Goal: Book appointment/travel/reservation

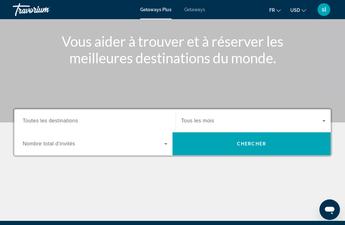
scroll to position [72, 0]
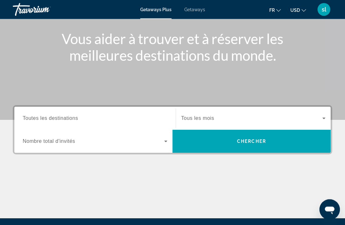
click at [319, 121] on span "Search widget" at bounding box center [251, 119] width 141 height 8
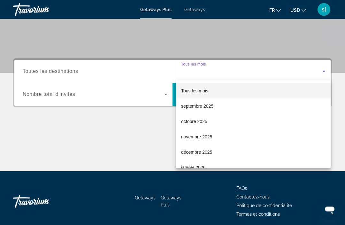
scroll to position [122, 0]
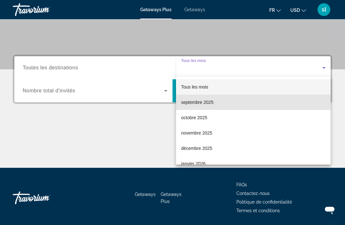
click at [193, 99] on span "septembre 2025" at bounding box center [197, 102] width 32 height 8
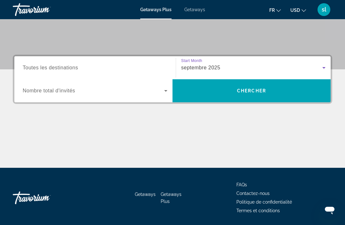
click at [160, 93] on span "Search widget" at bounding box center [94, 91] width 142 height 8
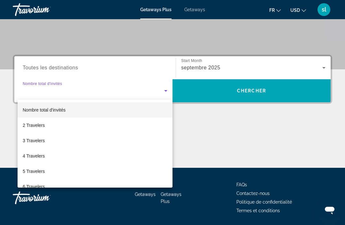
click at [197, 144] on div at bounding box center [172, 112] width 345 height 225
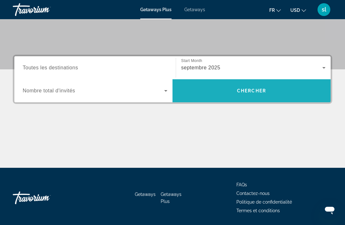
click at [257, 97] on span "Search widget" at bounding box center [252, 90] width 158 height 15
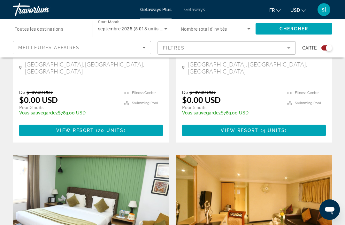
scroll to position [356, 0]
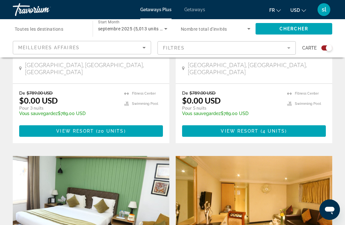
click at [295, 10] on span "USD" at bounding box center [295, 10] width 10 height 5
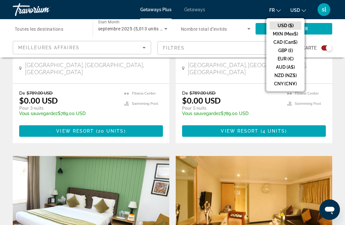
click at [282, 42] on button "CAD (Can$)" at bounding box center [286, 42] width 32 height 8
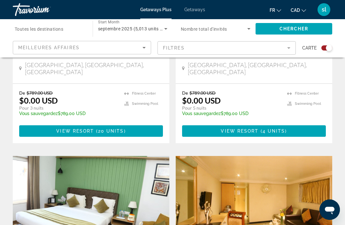
click at [287, 30] on span "Chercher" at bounding box center [294, 28] width 29 height 5
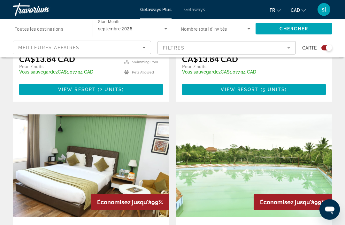
scroll to position [1033, 0]
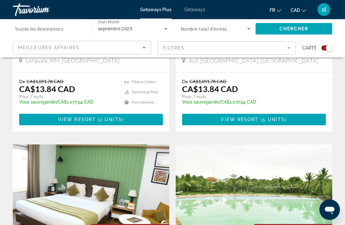
click at [139, 45] on div "Meilleures affaires" at bounding box center [80, 48] width 124 height 8
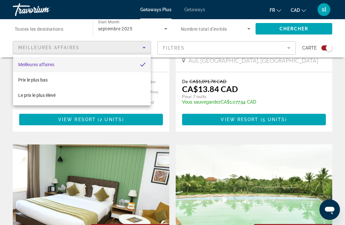
click at [287, 47] on div at bounding box center [172, 112] width 345 height 225
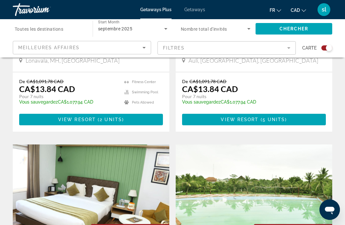
click at [285, 47] on mat-form-field "Filtres" at bounding box center [227, 47] width 138 height 13
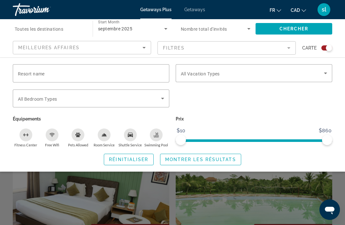
click at [321, 74] on span "Search widget" at bounding box center [252, 73] width 143 height 8
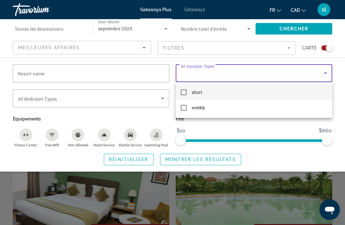
click at [240, 128] on div at bounding box center [172, 112] width 345 height 225
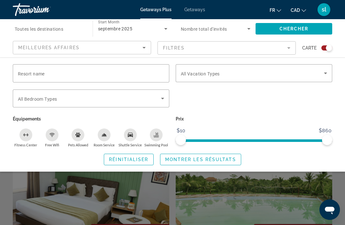
click at [160, 100] on icon "Search widget" at bounding box center [163, 99] width 8 height 8
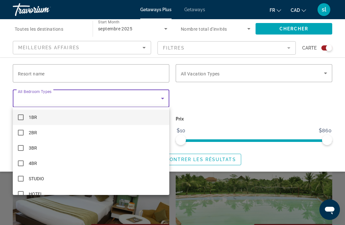
click at [209, 106] on div at bounding box center [172, 112] width 345 height 225
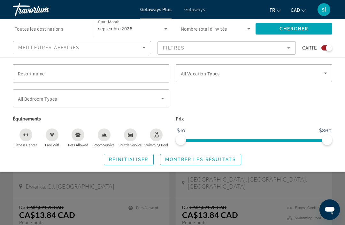
scroll to position [1132, 0]
click at [60, 30] on span "Toutes les destinations" at bounding box center [39, 29] width 49 height 5
click at [60, 30] on input "Destination Toutes les destinations" at bounding box center [50, 29] width 70 height 8
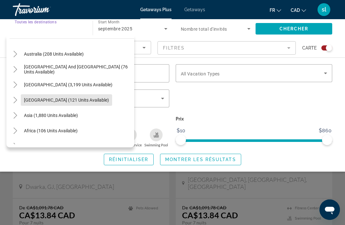
scroll to position [93, 0]
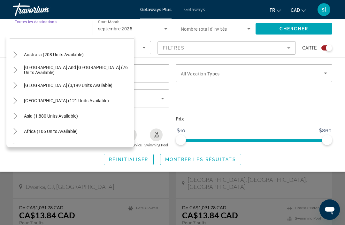
click at [86, 100] on span "Central America (121 units available)" at bounding box center [66, 100] width 85 height 5
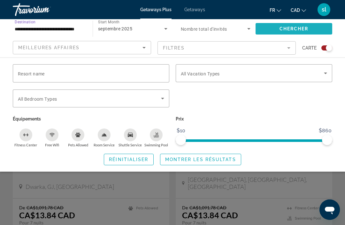
click at [286, 27] on span "Chercher" at bounding box center [294, 28] width 29 height 5
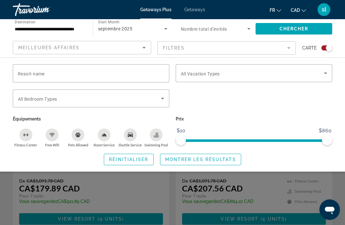
scroll to position [258, 0]
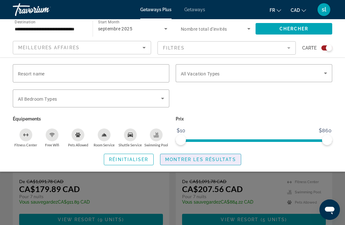
click at [209, 162] on span "Search widget" at bounding box center [200, 159] width 81 height 15
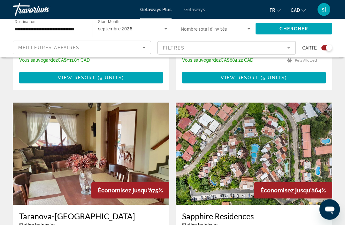
scroll to position [399, 0]
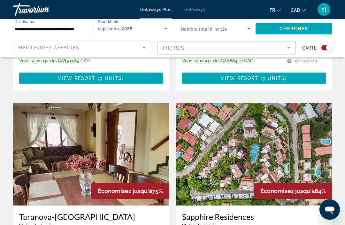
click at [137, 48] on div "Meilleures affaires" at bounding box center [80, 48] width 124 height 8
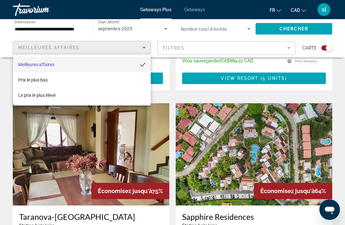
click at [140, 53] on div at bounding box center [172, 112] width 345 height 225
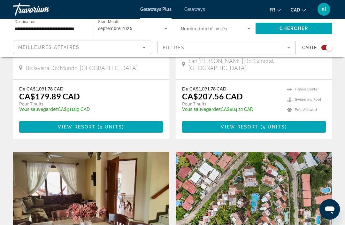
click at [71, 27] on input "**********" at bounding box center [50, 29] width 70 height 8
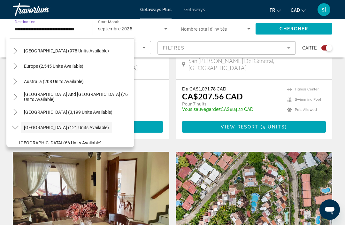
scroll to position [64, 0]
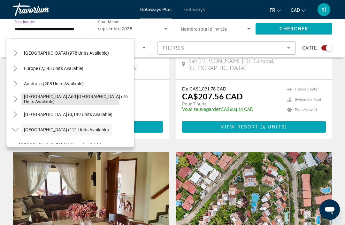
click at [40, 98] on span "South Pacific and Oceania (76 units available)" at bounding box center [77, 99] width 107 height 10
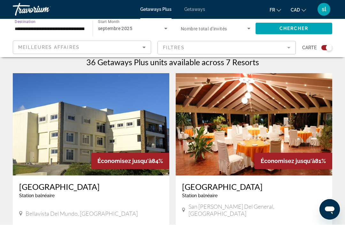
click at [73, 28] on input "**********" at bounding box center [50, 29] width 70 height 8
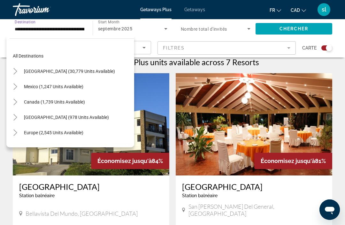
scroll to position [69, 0]
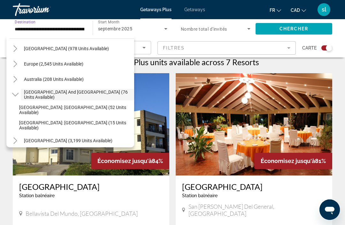
click at [90, 47] on span "Caribbean & Atlantic Islands (978 units available)" at bounding box center [66, 48] width 85 height 5
type input "**********"
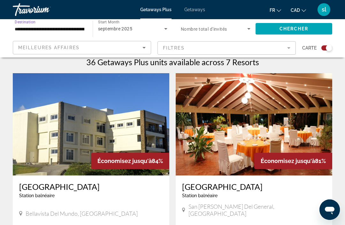
click at [74, 26] on input "**********" at bounding box center [50, 29] width 70 height 8
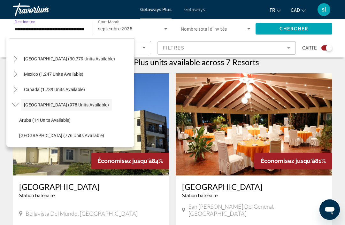
scroll to position [12, 0]
click at [95, 107] on span "Caribbean & Atlantic Islands (978 units available)" at bounding box center [66, 105] width 85 height 5
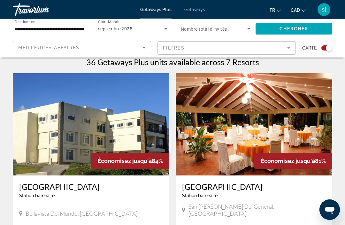
click at [282, 28] on span "Chercher" at bounding box center [294, 28] width 29 height 5
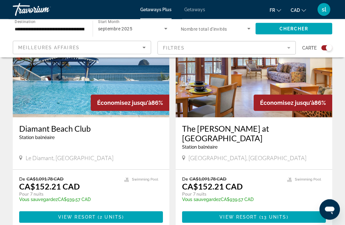
scroll to position [263, 0]
click at [116, 214] on span "2 units" at bounding box center [111, 216] width 22 height 5
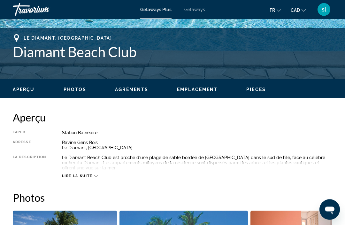
scroll to position [244, 0]
click at [90, 178] on span "Lire la suite" at bounding box center [77, 176] width 30 height 4
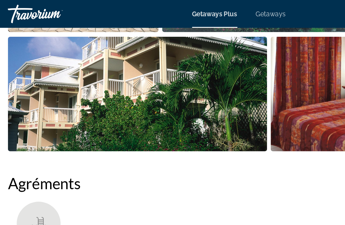
scroll to position [510, 0]
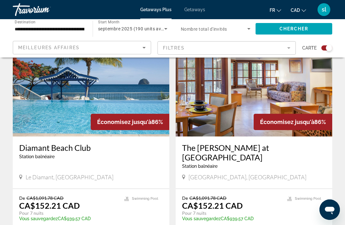
scroll to position [244, 0]
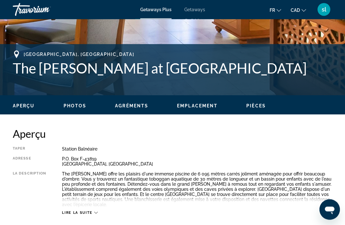
scroll to position [228, 0]
click at [85, 211] on span "Lire la suite" at bounding box center [77, 213] width 30 height 4
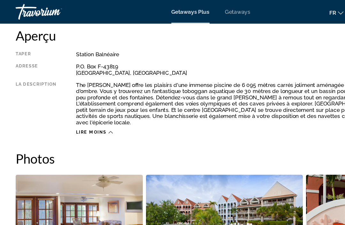
scroll to position [331, 0]
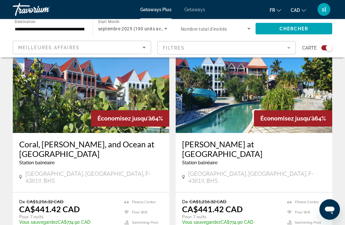
scroll to position [1387, 0]
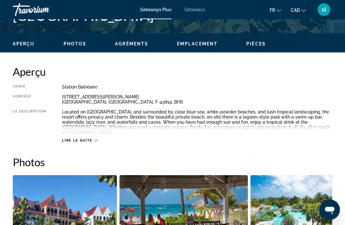
scroll to position [285, 0]
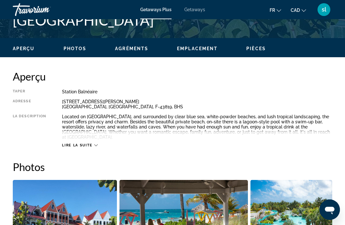
click at [100, 142] on div "Lire la suite" at bounding box center [197, 139] width 270 height 18
click at [95, 147] on icon "Main content" at bounding box center [96, 145] width 4 height 4
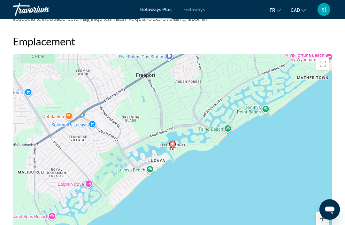
scroll to position [919, 0]
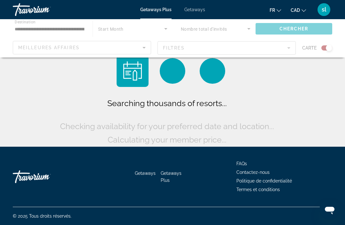
scroll to position [21, 0]
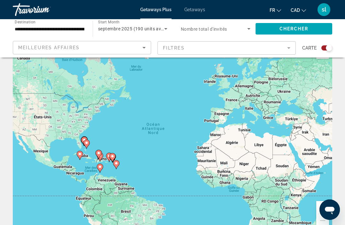
click at [75, 27] on input "**********" at bounding box center [50, 29] width 70 height 8
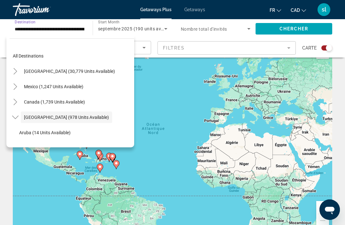
scroll to position [23, 0]
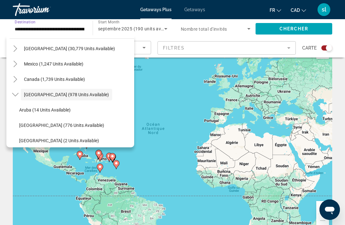
click at [74, 68] on span "Search widget" at bounding box center [54, 63] width 66 height 15
type input "**********"
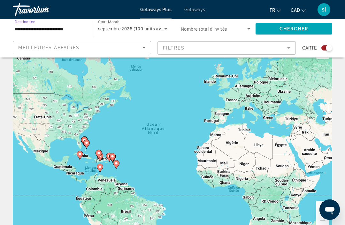
click at [286, 26] on span "Chercher" at bounding box center [294, 28] width 29 height 5
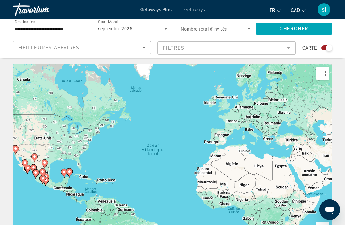
click at [72, 26] on input "**********" at bounding box center [50, 29] width 70 height 8
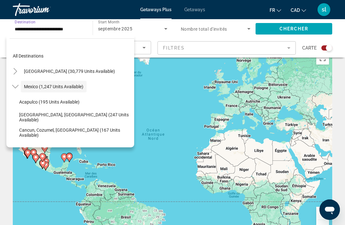
click at [196, 11] on span "Getaways" at bounding box center [194, 9] width 21 height 5
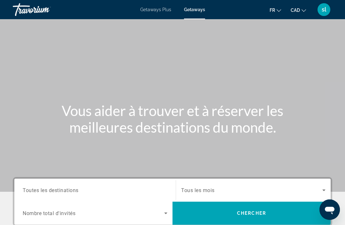
click at [319, 191] on span "Search widget" at bounding box center [251, 190] width 141 height 8
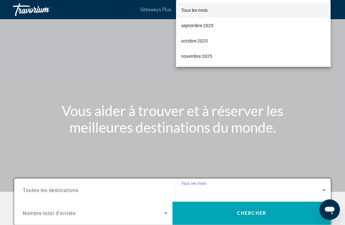
scroll to position [143, 0]
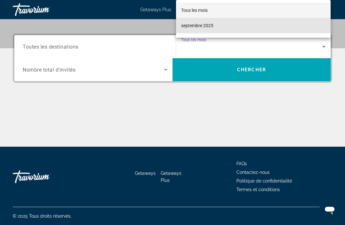
click at [202, 26] on span "septembre 2025" at bounding box center [197, 26] width 32 height 8
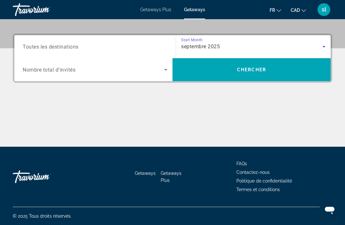
click at [163, 68] on icon "Search widget" at bounding box center [166, 70] width 8 height 8
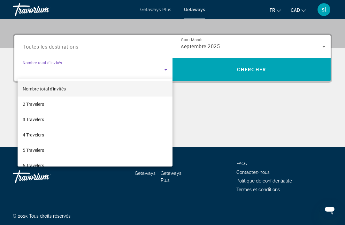
click at [225, 71] on div at bounding box center [172, 112] width 345 height 225
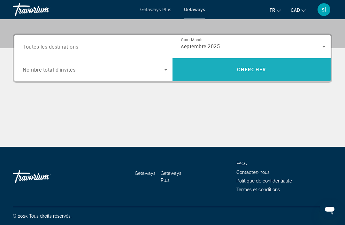
click at [247, 71] on span "Chercher" at bounding box center [251, 69] width 29 height 5
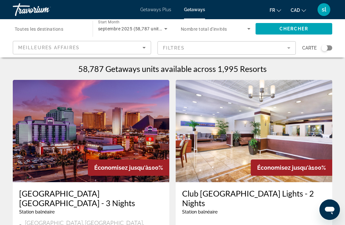
click at [140, 50] on div "Meilleures affaires" at bounding box center [80, 48] width 124 height 8
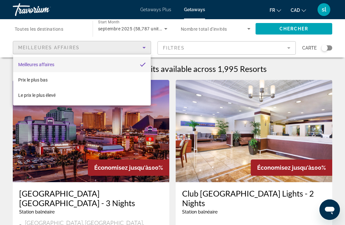
click at [70, 30] on div at bounding box center [172, 112] width 345 height 225
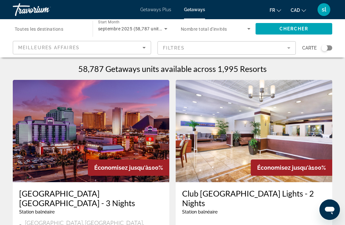
click at [73, 31] on input "Destination Toutes les destinations" at bounding box center [50, 29] width 70 height 8
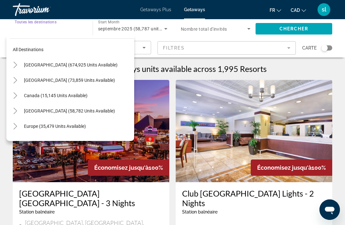
click at [48, 82] on span "Mexico (73,859 units available)" at bounding box center [69, 80] width 91 height 5
type input "**********"
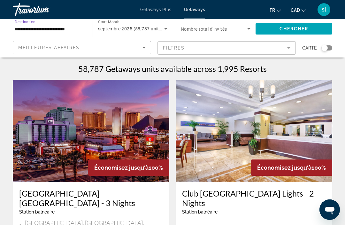
click at [285, 27] on span "Chercher" at bounding box center [294, 28] width 29 height 5
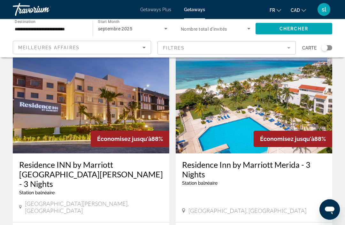
scroll to position [1171, 0]
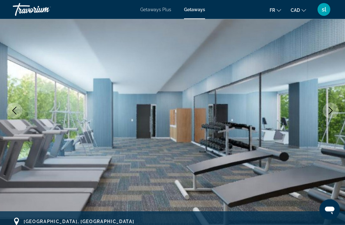
scroll to position [60, 0]
click at [330, 115] on button "Next image" at bounding box center [331, 111] width 16 height 16
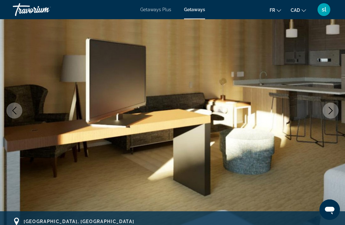
click at [332, 114] on icon "Next image" at bounding box center [331, 111] width 8 height 8
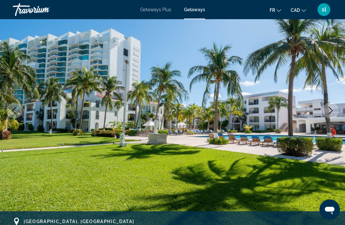
click at [327, 113] on button "Next image" at bounding box center [331, 111] width 16 height 16
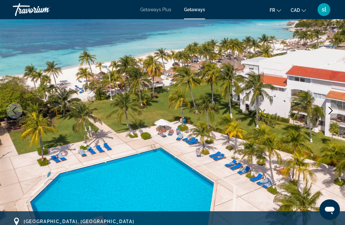
click at [329, 109] on icon "Next image" at bounding box center [331, 111] width 8 height 8
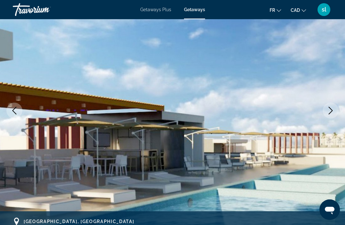
click at [328, 114] on icon "Next image" at bounding box center [331, 111] width 8 height 8
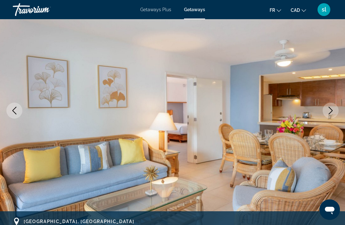
click at [326, 115] on button "Next image" at bounding box center [331, 111] width 16 height 16
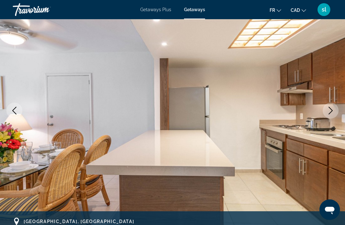
click at [329, 110] on icon "Next image" at bounding box center [331, 111] width 8 height 8
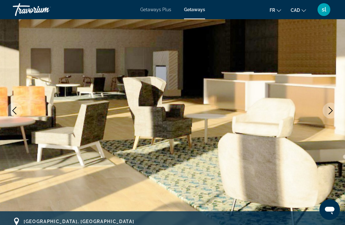
click at [330, 109] on icon "Next image" at bounding box center [331, 111] width 8 height 8
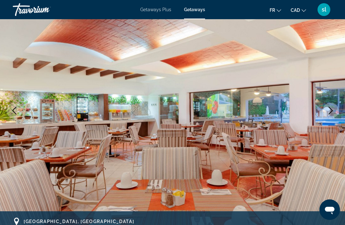
click at [330, 112] on icon "Next image" at bounding box center [331, 111] width 8 height 8
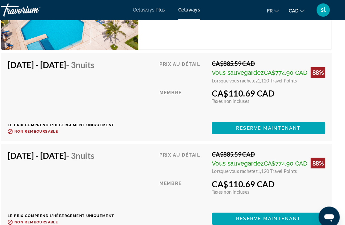
scroll to position [1313, 0]
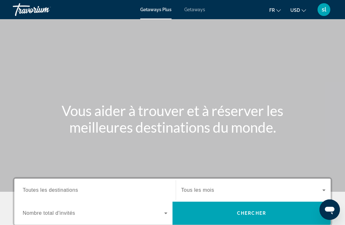
click at [194, 17] on div "Getaways Plus Getaways fr English Español Français Italiano Português русский U…" at bounding box center [172, 9] width 345 height 17
click at [192, 8] on span "Getaways" at bounding box center [194, 9] width 21 height 5
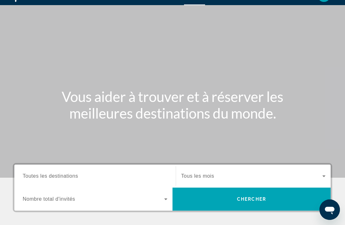
scroll to position [16, 0]
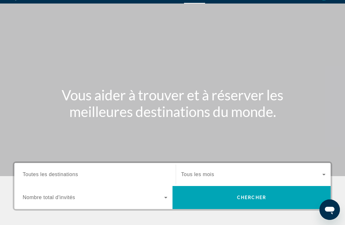
click at [117, 177] on input "Destination Toutes les destinations" at bounding box center [95, 175] width 145 height 8
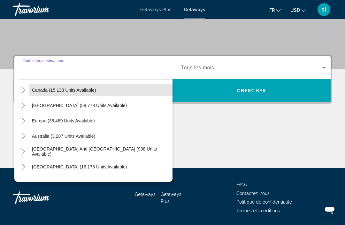
scroll to position [48, 0]
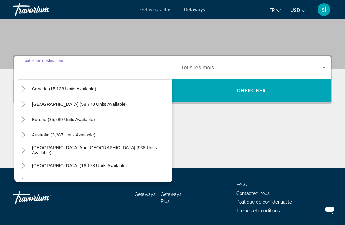
click at [73, 104] on span "[GEOGRAPHIC_DATA] (58,778 units available)" at bounding box center [79, 104] width 95 height 5
type input "**********"
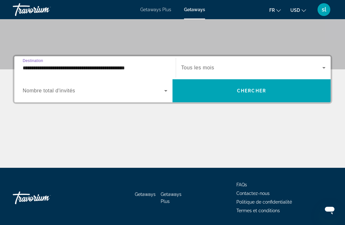
click at [261, 70] on span "Search widget" at bounding box center [251, 68] width 141 height 8
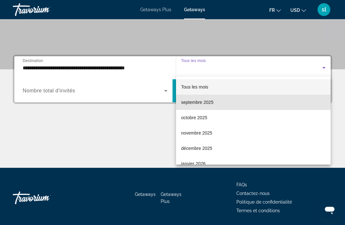
click at [199, 104] on span "septembre 2025" at bounding box center [197, 102] width 32 height 8
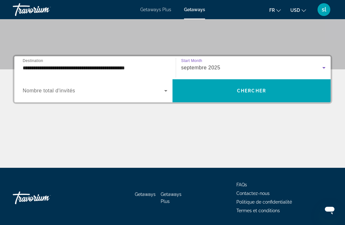
click at [248, 91] on span "Chercher" at bounding box center [251, 90] width 29 height 5
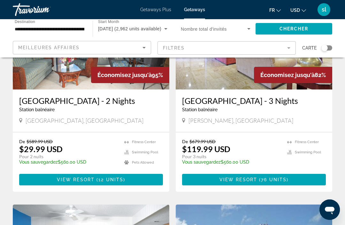
scroll to position [92, 0]
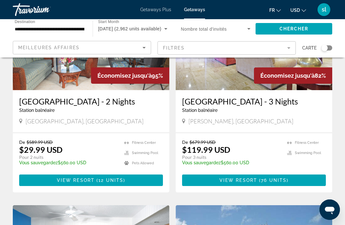
click at [296, 12] on span "USD" at bounding box center [295, 10] width 10 height 5
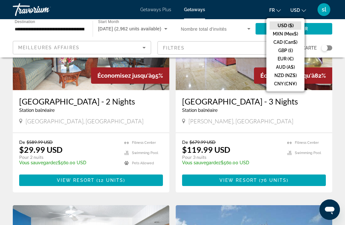
click at [279, 40] on button "CAD (Can$)" at bounding box center [286, 42] width 32 height 8
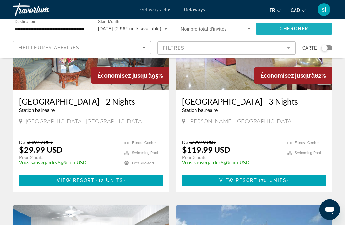
click at [285, 28] on span "Chercher" at bounding box center [294, 28] width 29 height 5
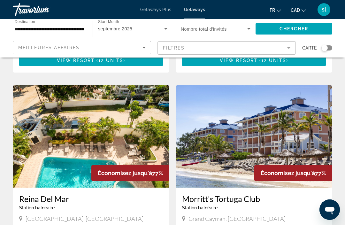
scroll to position [436, 0]
